Goal: Task Accomplishment & Management: Manage account settings

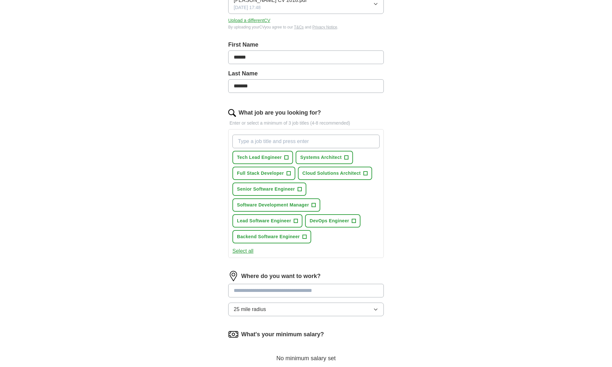
scroll to position [230, 0]
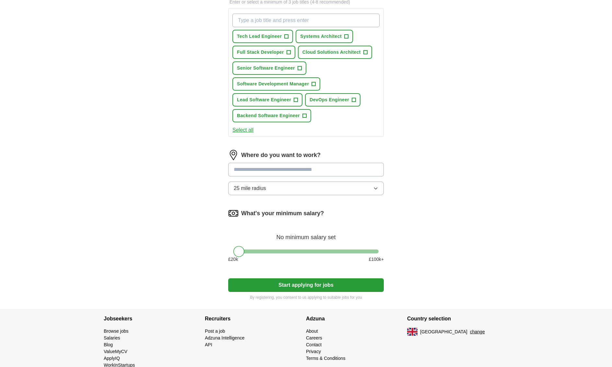
click at [474, 206] on div "ApplyIQ Let ApplyIQ do the hard work of searching and applying for jobs. Just t…" at bounding box center [306, 49] width 415 height 520
click at [277, 171] on input at bounding box center [306, 170] width 156 height 14
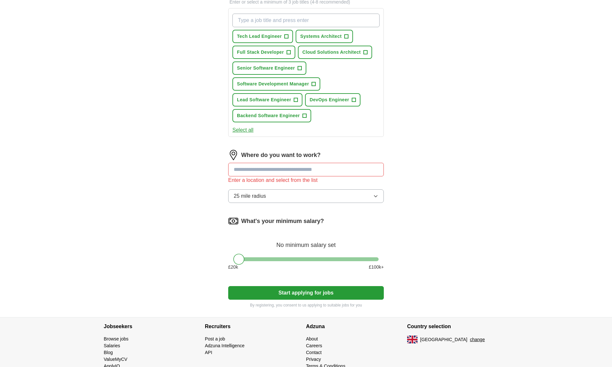
click at [448, 180] on div "ApplyIQ Let ApplyIQ do the hard work of searching and applying for jobs. Just t…" at bounding box center [306, 53] width 415 height 528
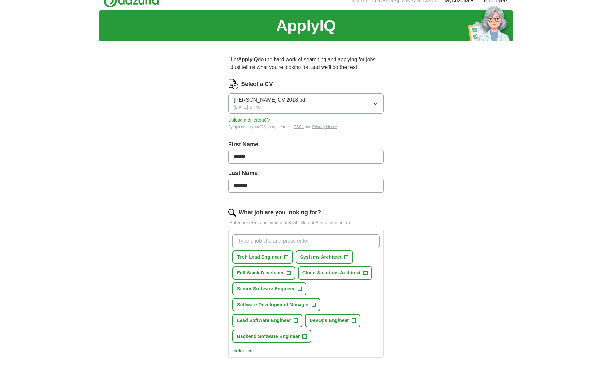
scroll to position [0, 0]
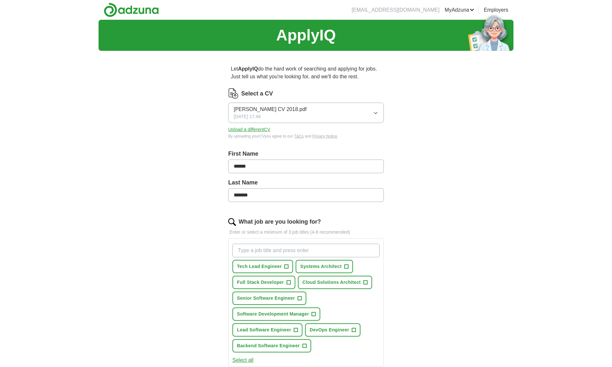
click at [0, 0] on link "Logout" at bounding box center [0, 0] width 0 height 0
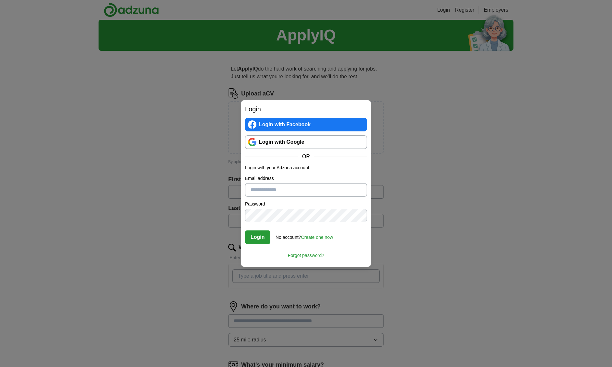
click at [481, 145] on div "Login Login with Facebook Login with Google OR Login with your Adzuna account: …" at bounding box center [306, 183] width 612 height 367
